Goal: Browse casually: Explore the website without a specific task or goal

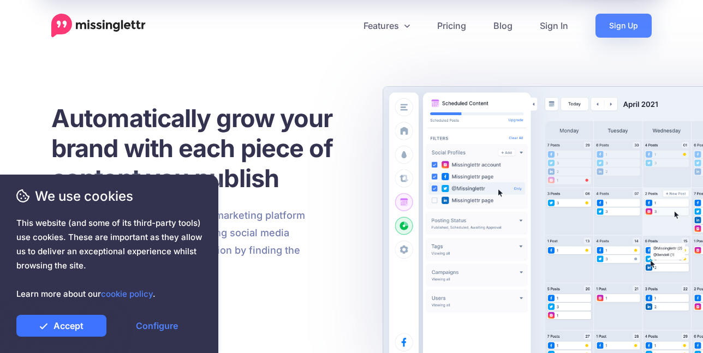
click at [72, 321] on link "Accept" at bounding box center [61, 326] width 90 height 22
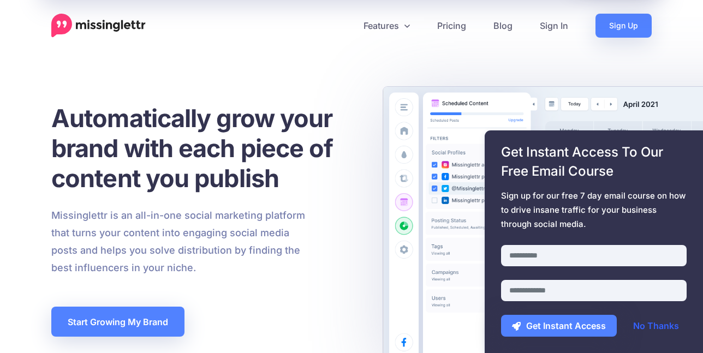
click at [659, 325] on link "No Thanks" at bounding box center [656, 326] width 68 height 22
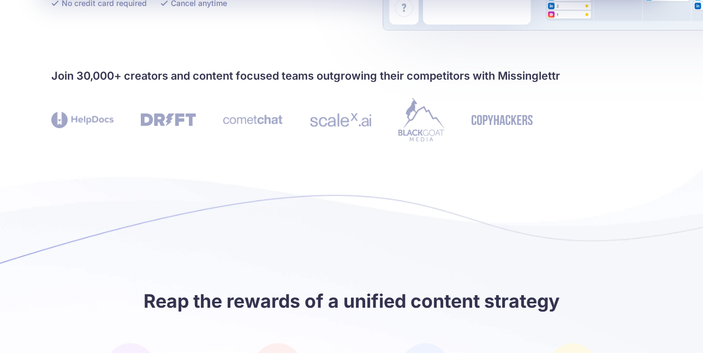
scroll to position [382, 0]
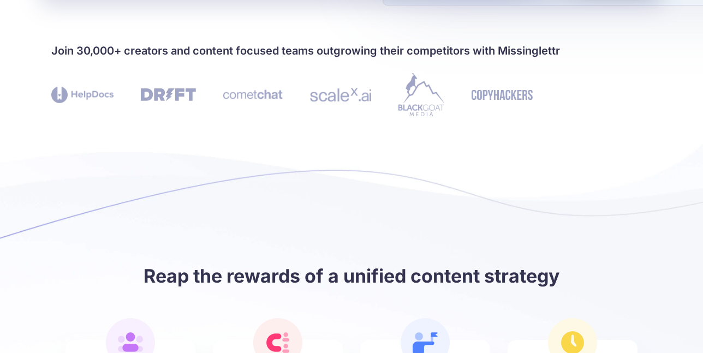
click at [219, 52] on h4 "Join 30,000+ creators and content focused teams outgrowing their competitors wi…" at bounding box center [351, 50] width 600 height 17
click at [255, 57] on h4 "Join 30,000+ creators and content focused teams outgrowing their competitors wi…" at bounding box center [351, 50] width 600 height 17
click at [435, 51] on h4 "Join 30,000+ creators and content focused teams outgrowing their competitors wi…" at bounding box center [351, 50] width 600 height 17
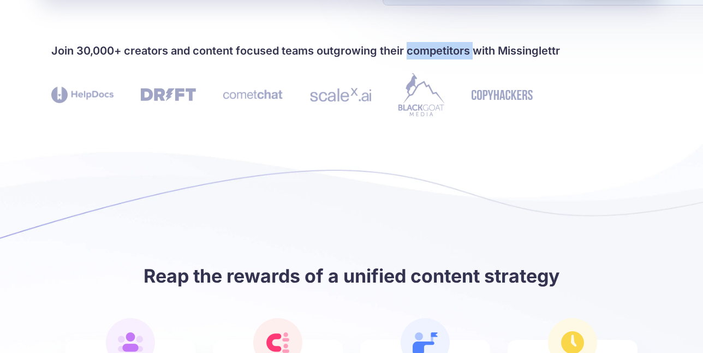
click at [435, 51] on h4 "Join 30,000+ creators and content focused teams outgrowing their competitors wi…" at bounding box center [351, 50] width 600 height 17
click at [546, 50] on h4 "Join 30,000+ creators and content focused teams outgrowing their competitors wi…" at bounding box center [351, 50] width 600 height 17
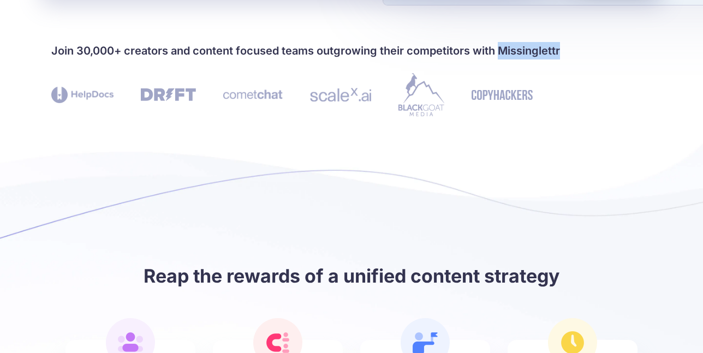
click at [546, 50] on h4 "Join 30,000+ creators and content focused teams outgrowing their competitors wi…" at bounding box center [351, 50] width 600 height 17
click at [544, 50] on h4 "Join 30,000+ creators and content focused teams outgrowing their competitors wi…" at bounding box center [351, 50] width 600 height 17
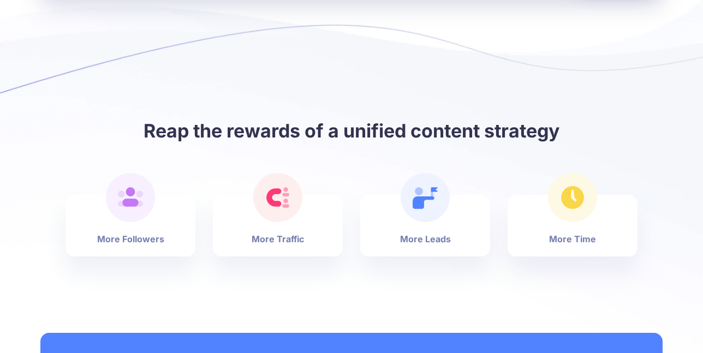
scroll to position [546, 0]
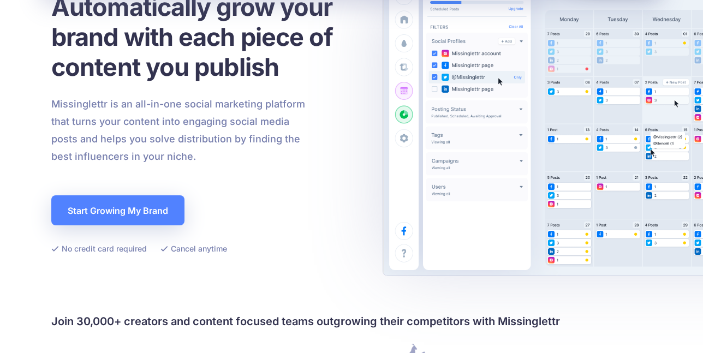
scroll to position [0, 0]
